Goal: Information Seeking & Learning: Learn about a topic

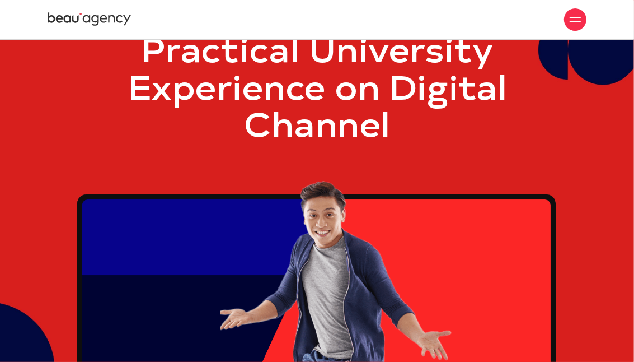
scroll to position [55, 0]
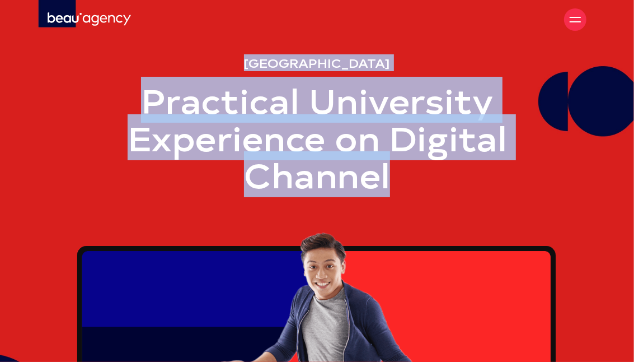
drag, startPoint x: 241, startPoint y: 59, endPoint x: 404, endPoint y: 171, distance: 197.5
click at [404, 171] on div "Thang [GEOGRAPHIC_DATA] Practical University Experience on Digital Channel" at bounding box center [317, 290] width 521 height 467
click at [396, 175] on h1 "Practical University Experience on Digital Channel" at bounding box center [317, 137] width 521 height 112
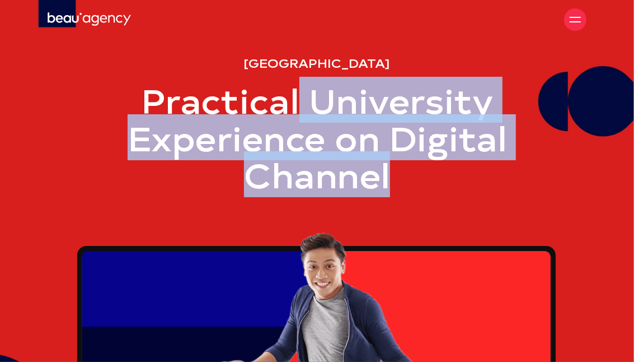
drag, startPoint x: 390, startPoint y: 178, endPoint x: 295, endPoint y: 112, distance: 115.0
click at [295, 112] on h1 "Practical University Experience on Digital Channel" at bounding box center [317, 137] width 521 height 112
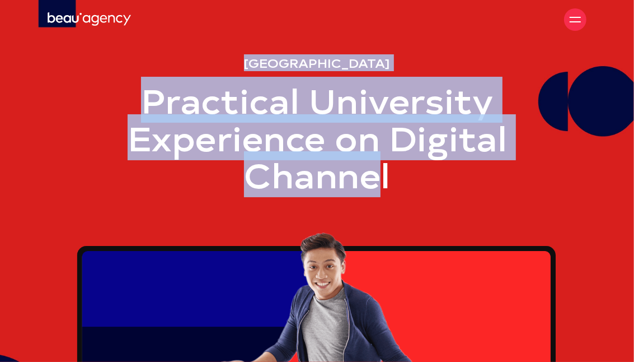
drag, startPoint x: 245, startPoint y: 63, endPoint x: 374, endPoint y: 179, distance: 173.2
click at [377, 182] on div "Thang [GEOGRAPHIC_DATA] Practical University Experience on Digital Channel" at bounding box center [317, 290] width 521 height 467
click at [330, 151] on h1 "Practical University Experience on Digital Channel" at bounding box center [317, 137] width 521 height 112
drag, startPoint x: 391, startPoint y: 183, endPoint x: 194, endPoint y: 48, distance: 239.2
click at [194, 48] on section "Thang [GEOGRAPHIC_DATA] Practical University Experience on Digital Channel" at bounding box center [317, 234] width 634 height 579
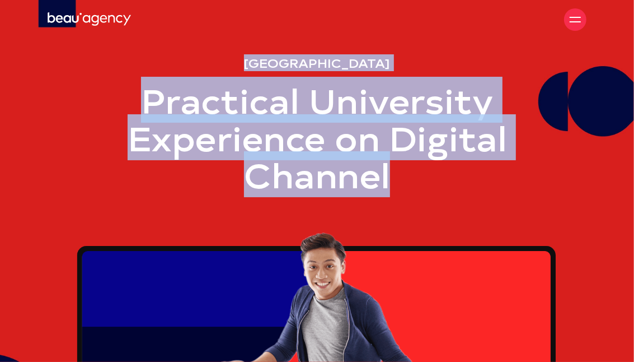
copy section "Thang [GEOGRAPHIC_DATA] Practical University Experience on Digital Channel"
